Goal: Navigation & Orientation: Find specific page/section

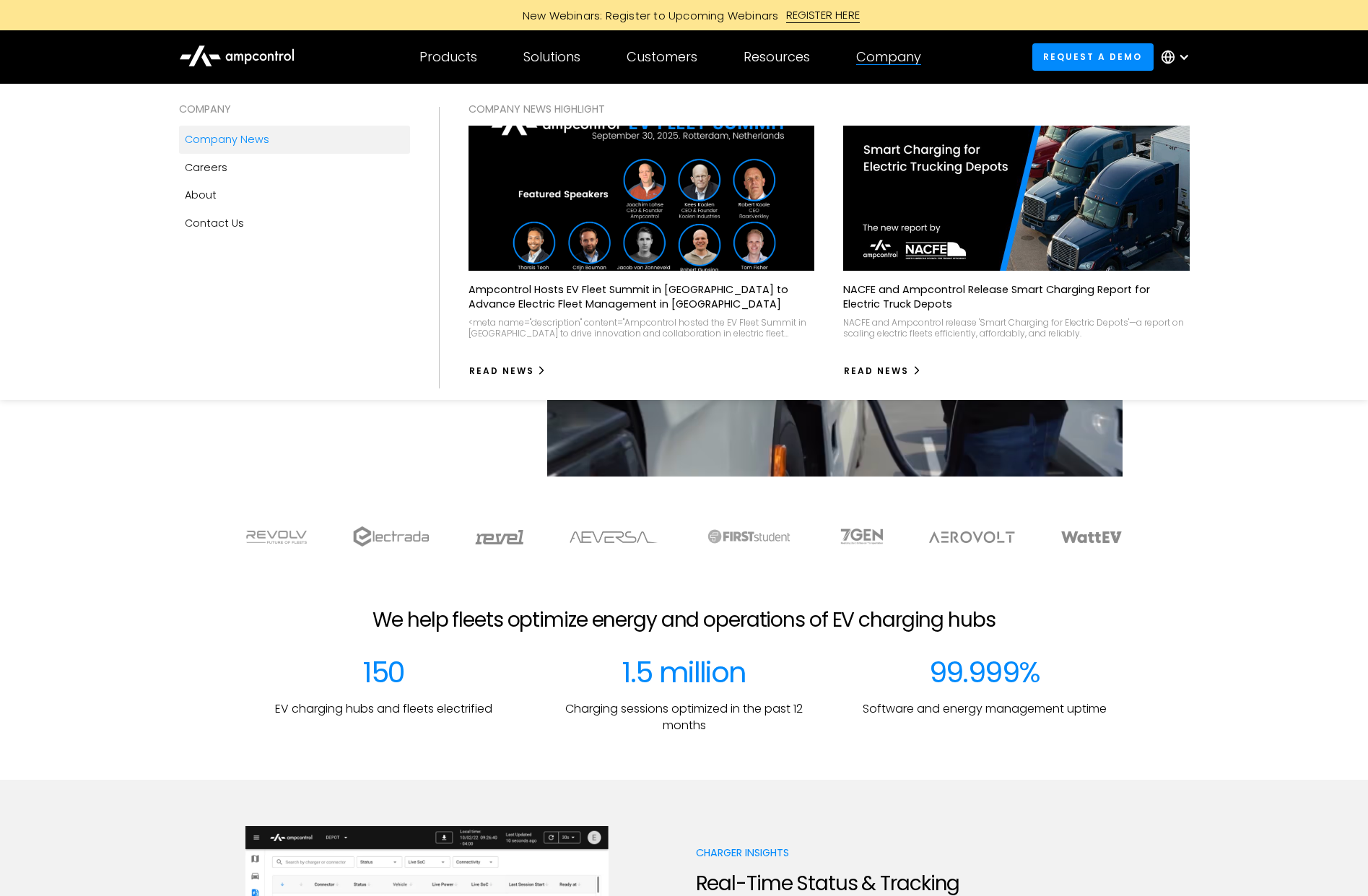
click at [209, 143] on div "Company news" at bounding box center [227, 139] width 84 height 16
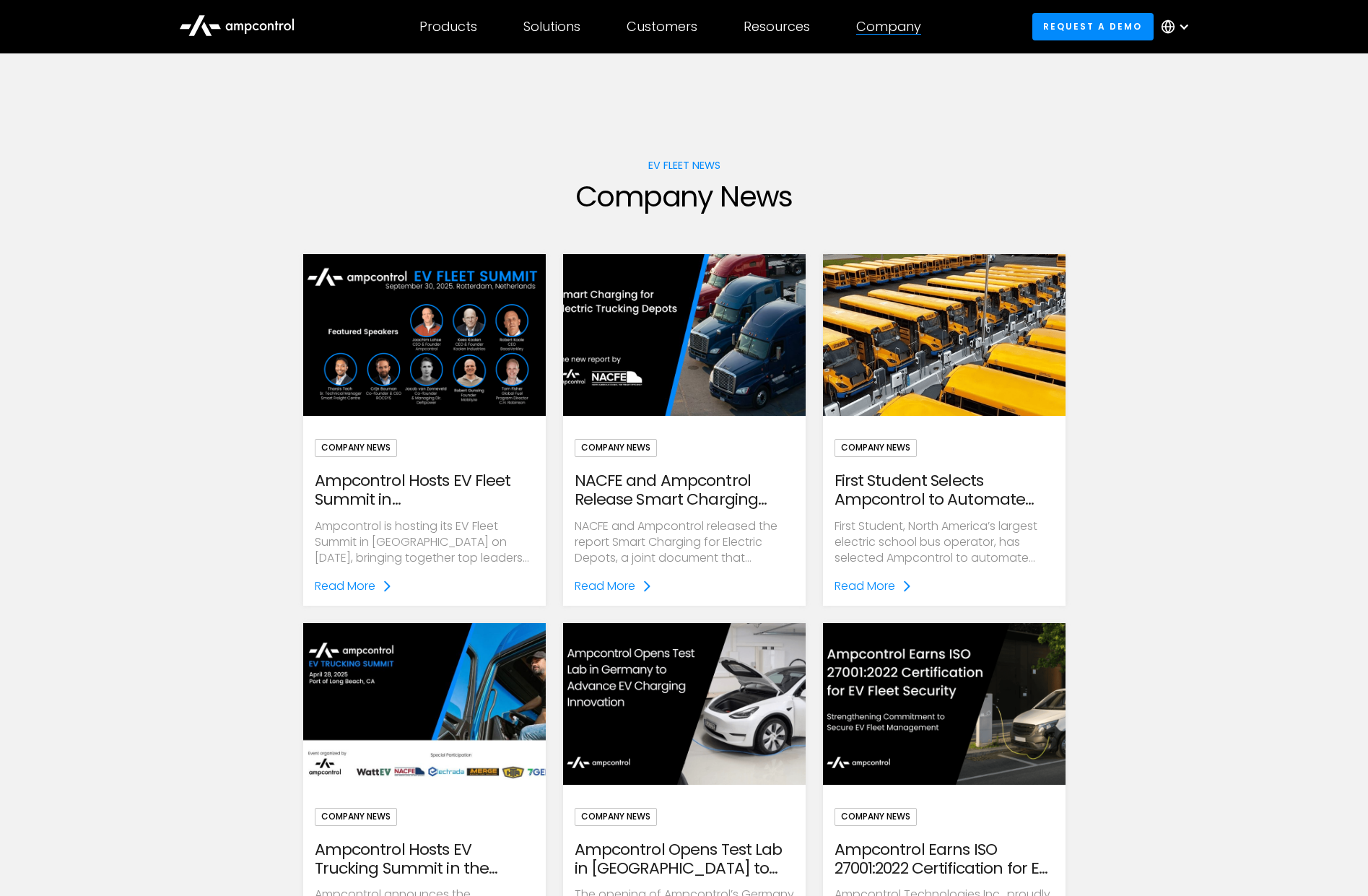
click at [895, 8] on div "Company COMPANY Company news Careers About Contact Us COMPANY NEWS Highlight Am…" at bounding box center [889, 27] width 111 height 51
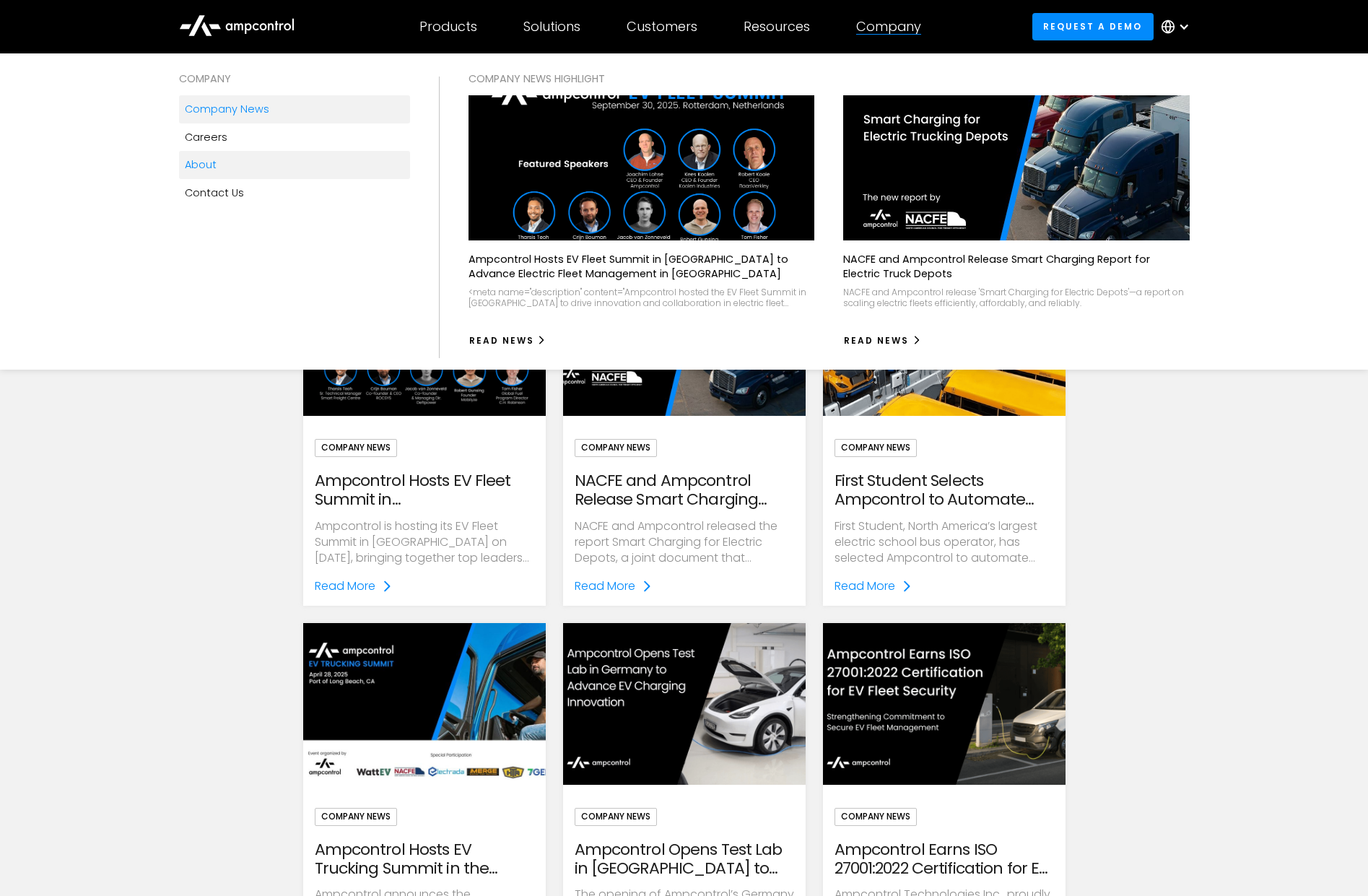
click at [250, 164] on link "About" at bounding box center [294, 164] width 231 height 27
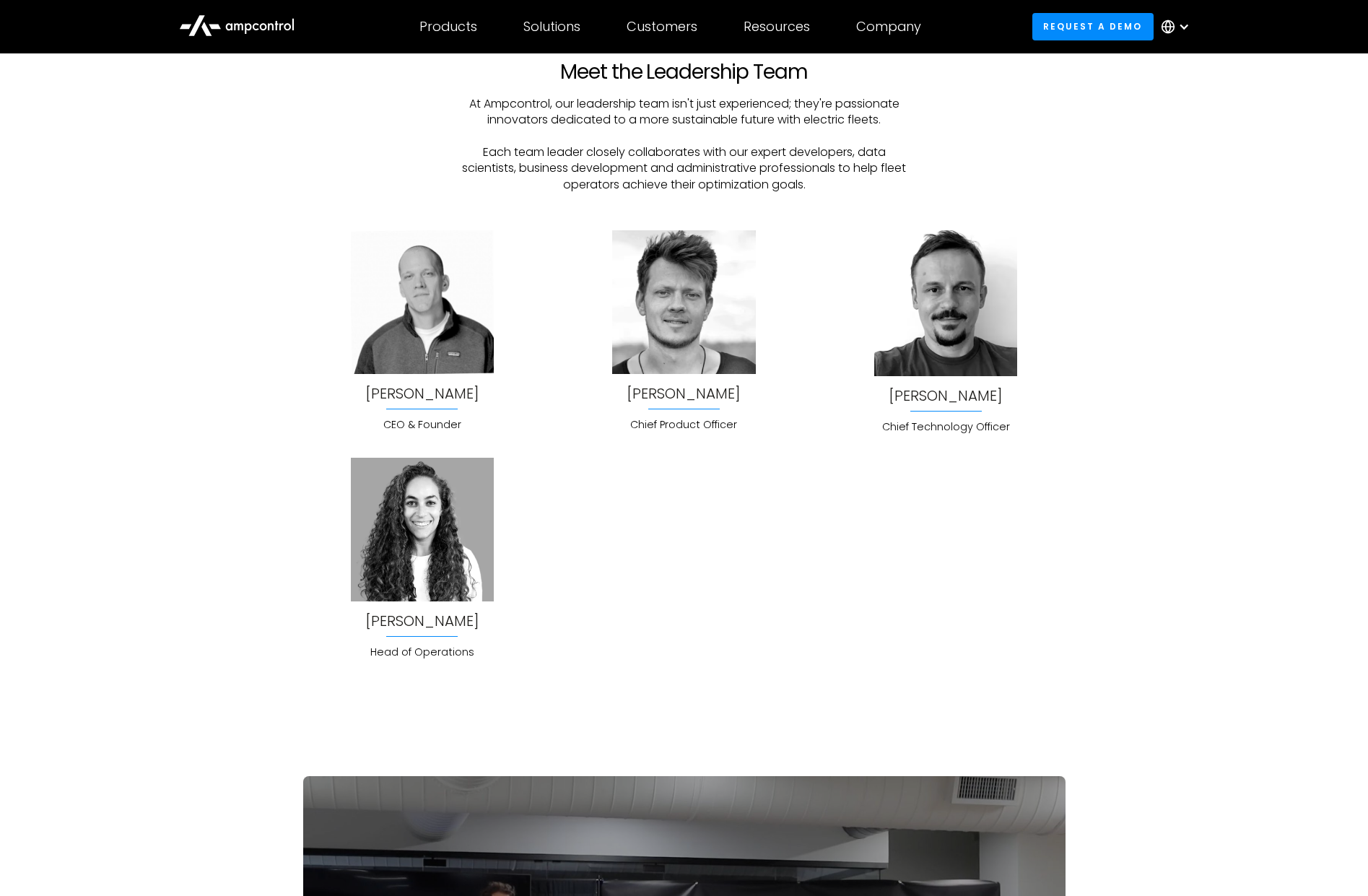
scroll to position [3969, 0]
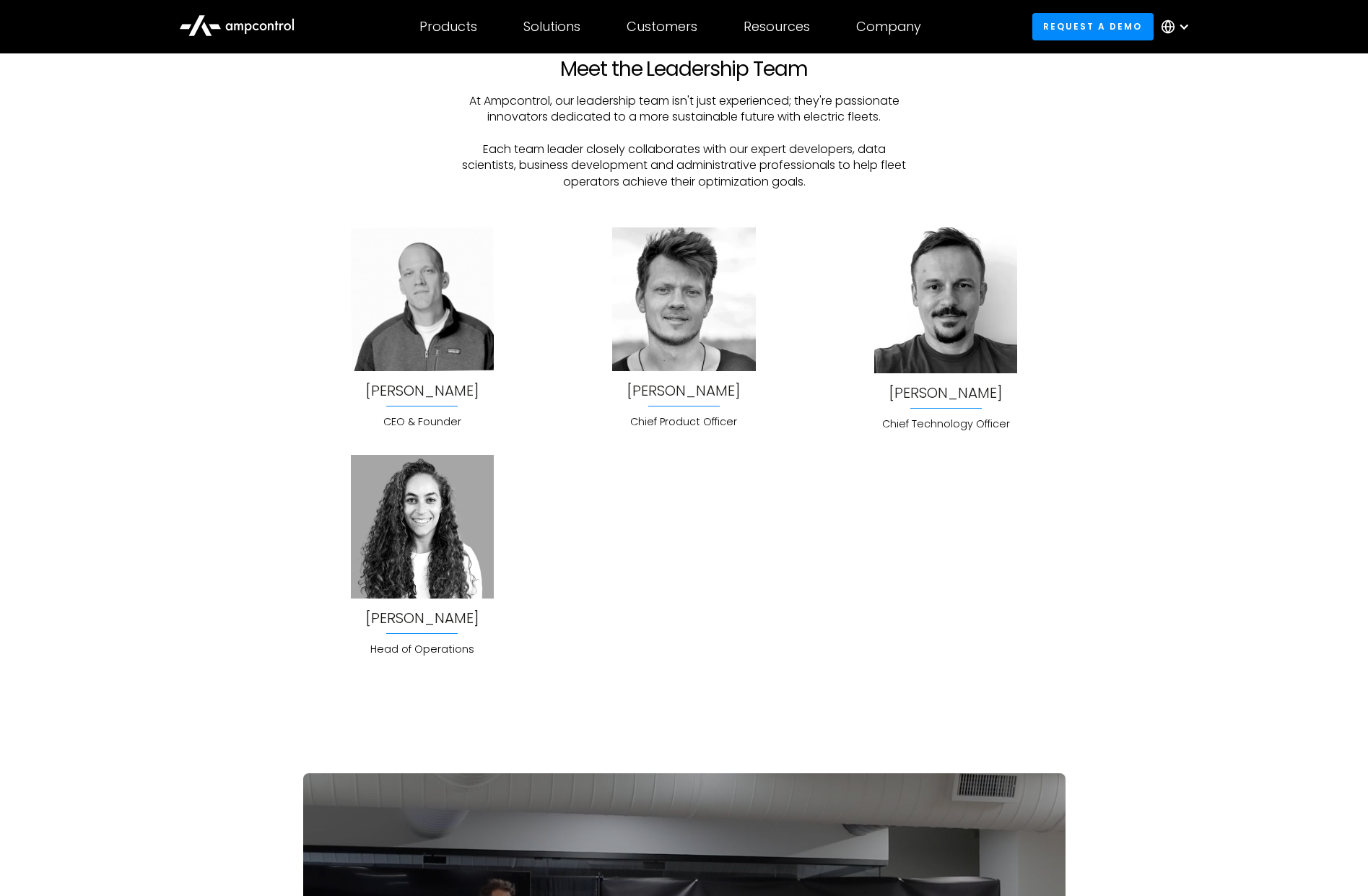
click at [237, 35] on icon at bounding box center [237, 25] width 115 height 35
